Goal: Transaction & Acquisition: Book appointment/travel/reservation

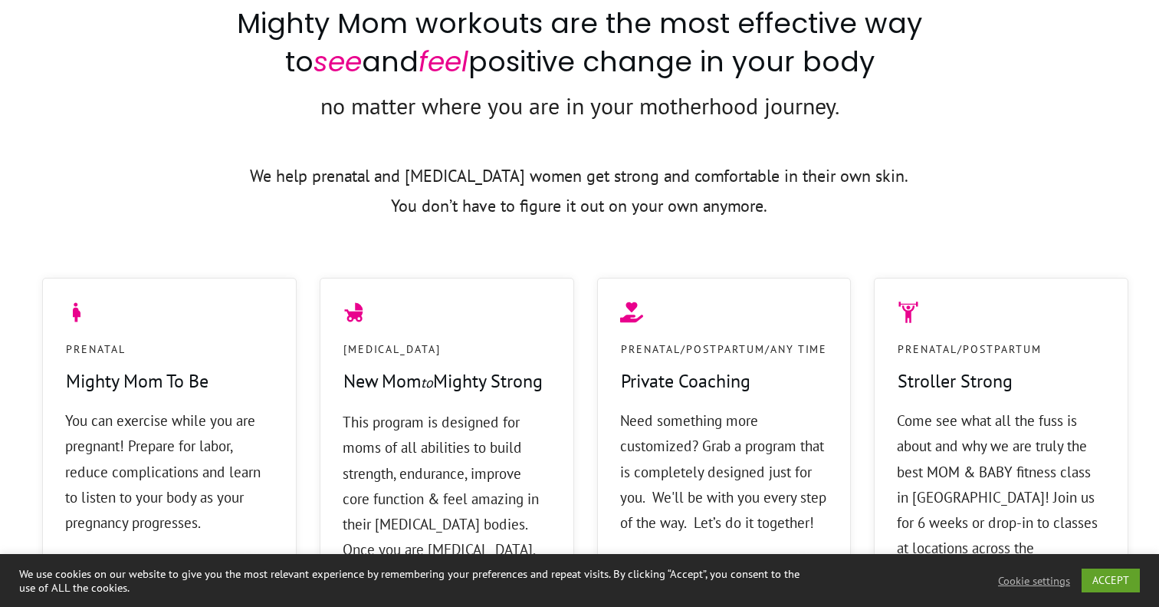
scroll to position [1304, 0]
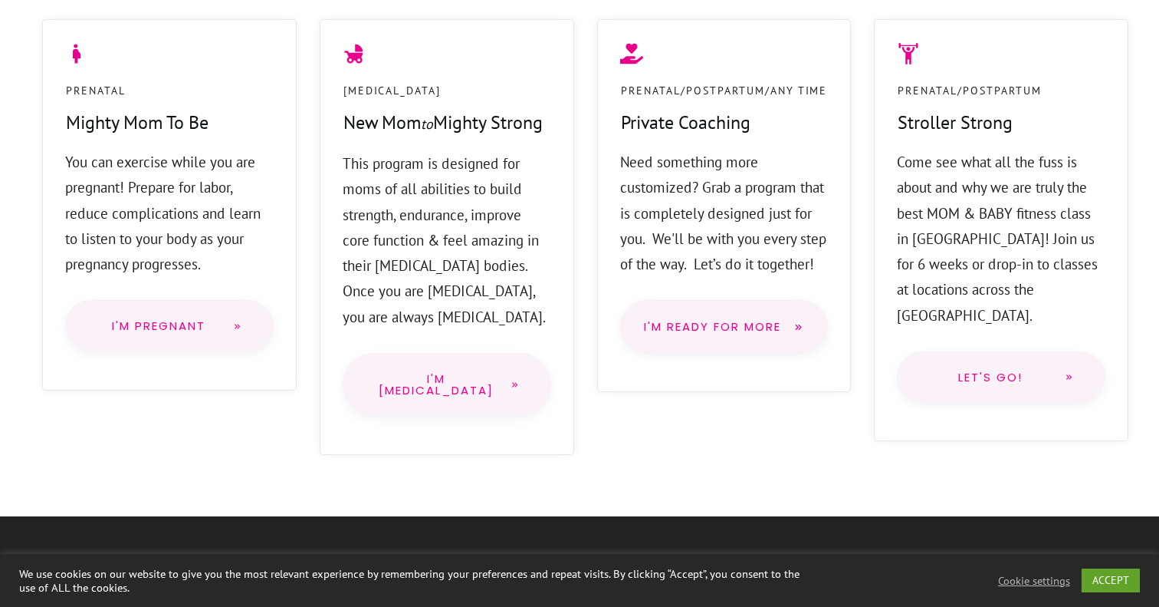
click at [424, 395] on span "I'm PostPartum" at bounding box center [436, 385] width 124 height 24
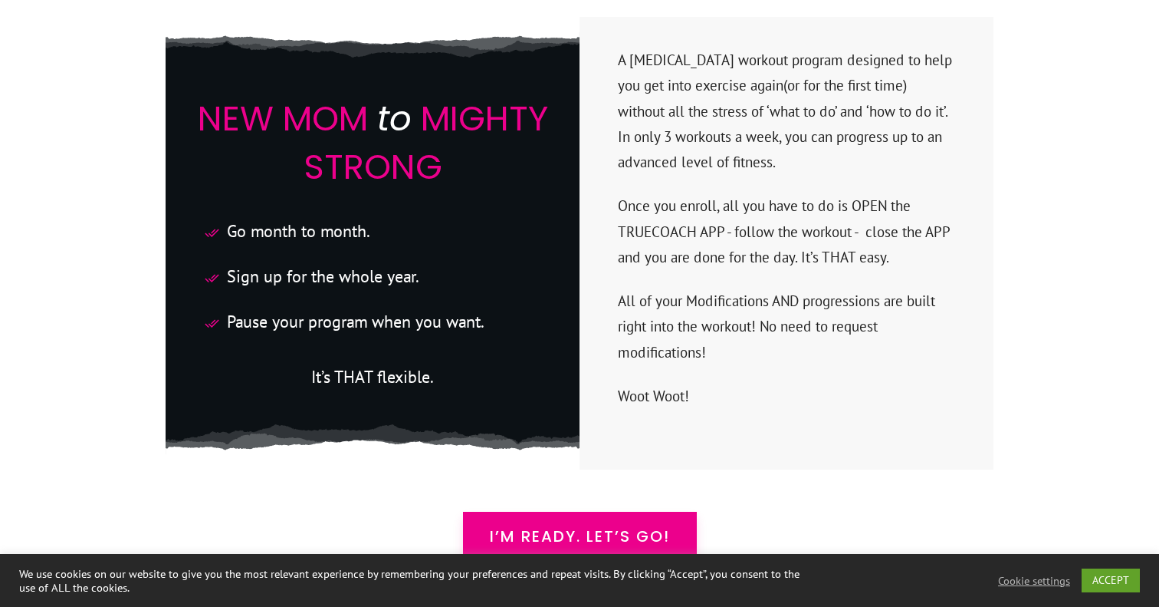
click at [490, 527] on span "I’m READY. Let’s Go!" at bounding box center [580, 536] width 180 height 18
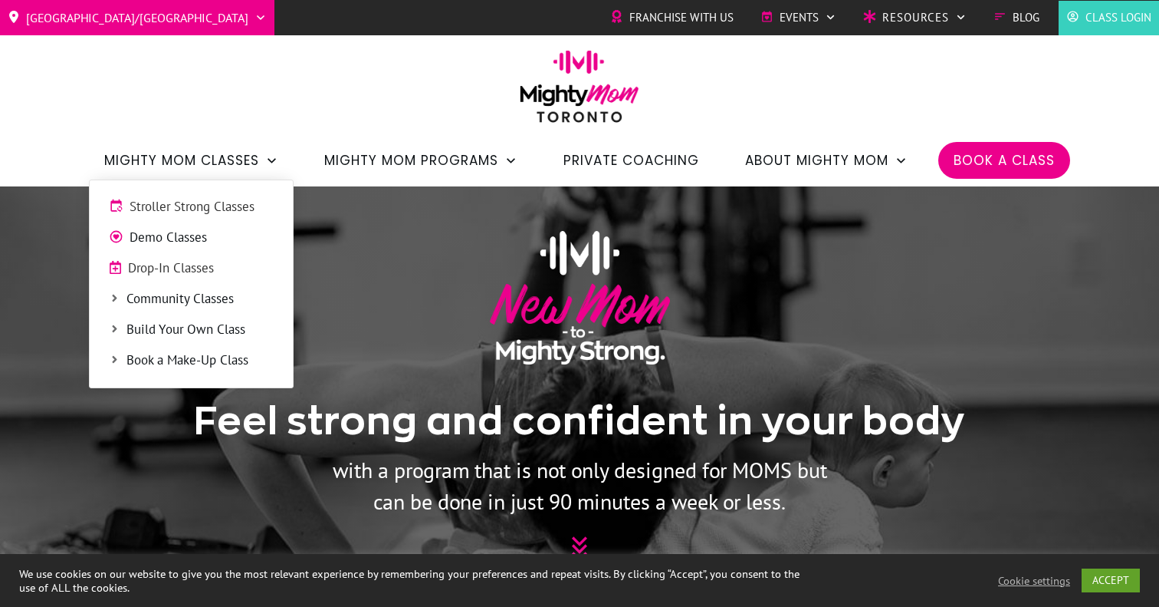
click at [157, 212] on span "Stroller Strong Classes" at bounding box center [202, 207] width 144 height 20
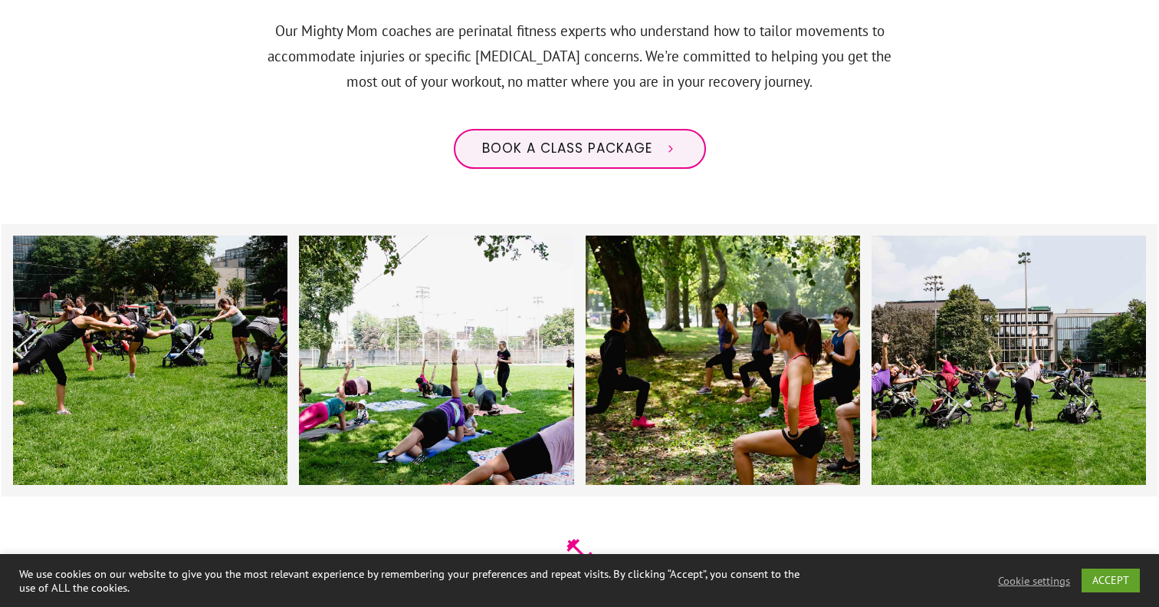
scroll to position [1067, 0]
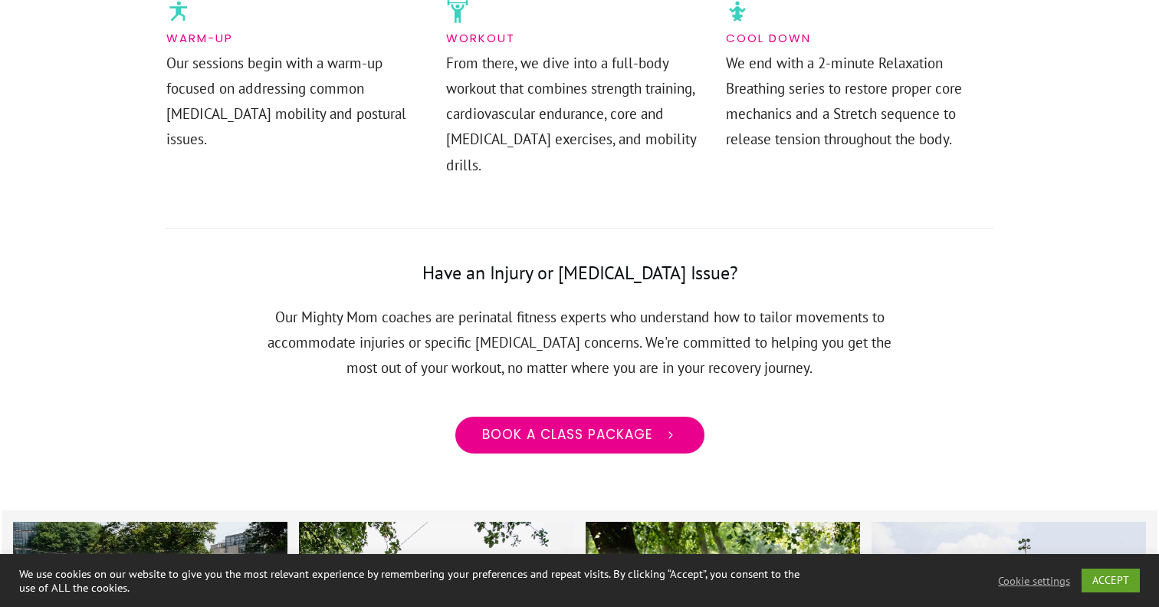
click at [548, 426] on span "Book a class package" at bounding box center [567, 434] width 170 height 17
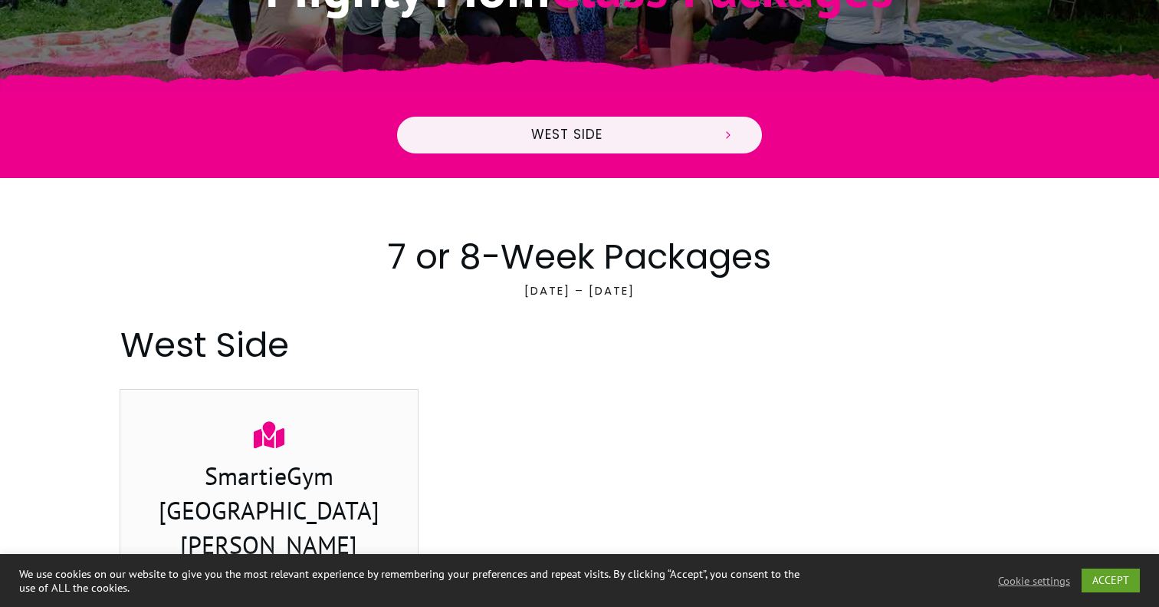
scroll to position [460, 0]
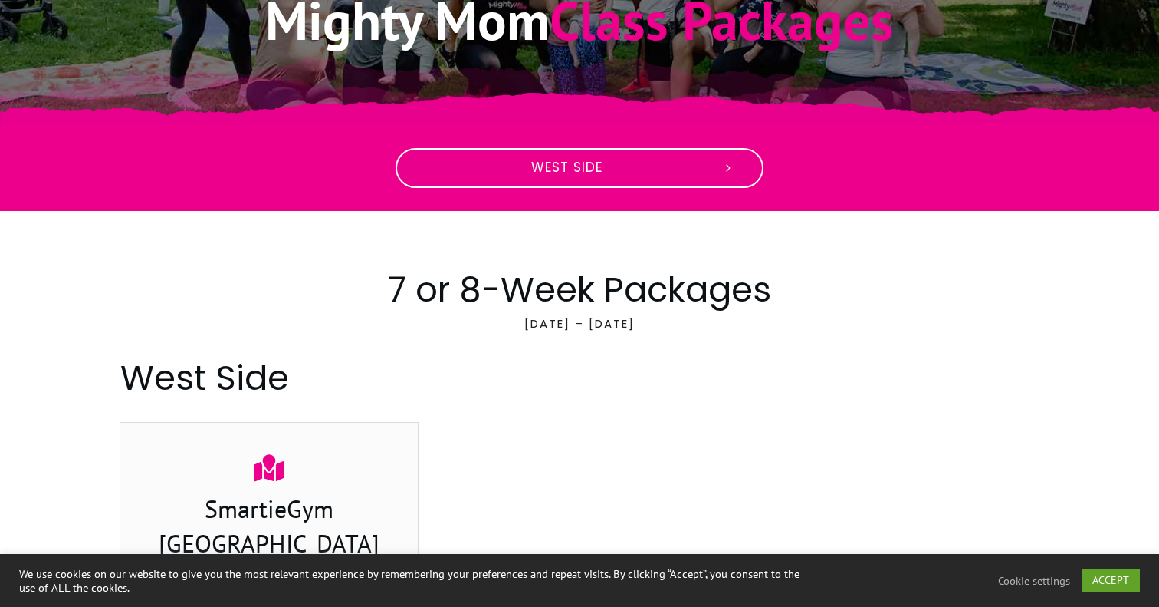
click at [515, 186] on link "West Side" at bounding box center [580, 168] width 368 height 40
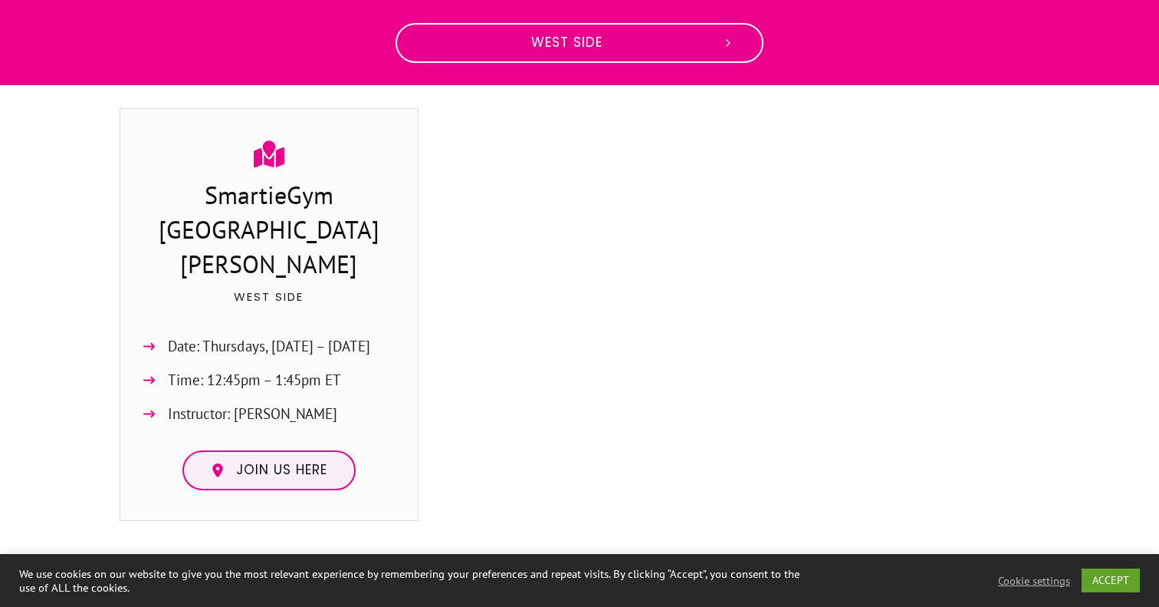
scroll to position [777, 0]
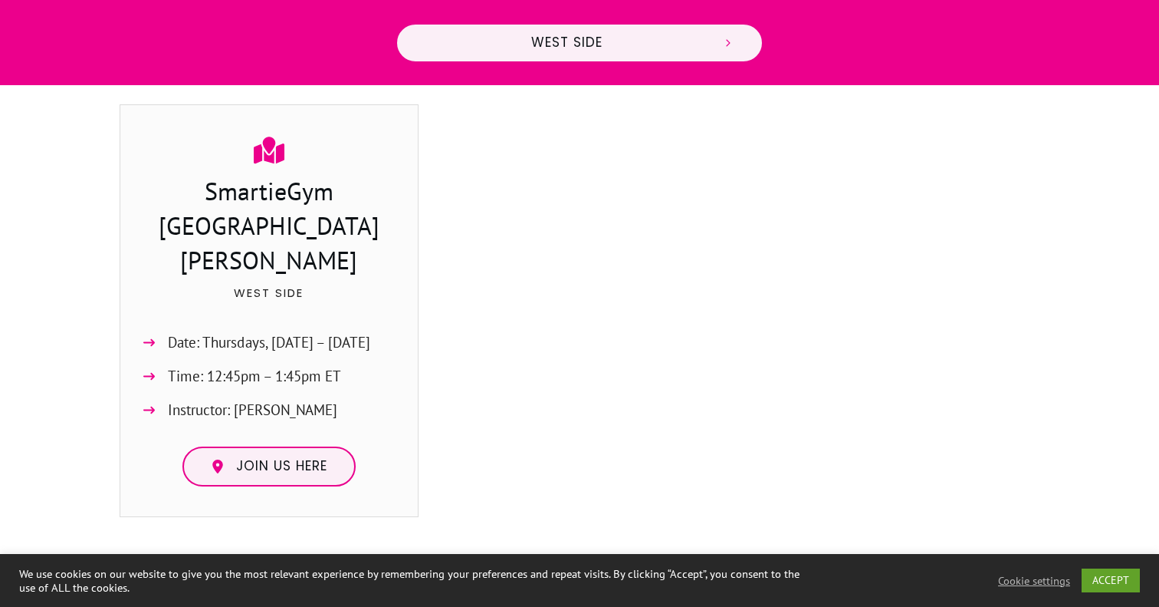
scroll to position [460, 0]
